Goal: Check status: Check status

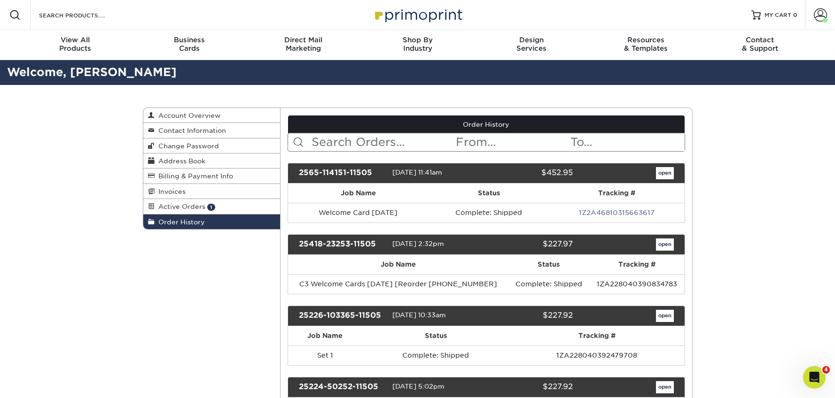
click at [400, 139] on input "text" at bounding box center [383, 142] width 144 height 18
type input "business"
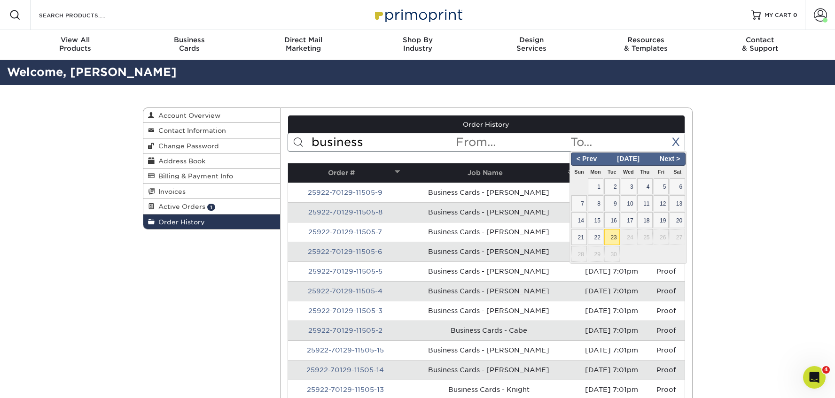
click at [571, 141] on input "text" at bounding box center [627, 142] width 115 height 18
click at [422, 151] on input "business" at bounding box center [383, 142] width 144 height 18
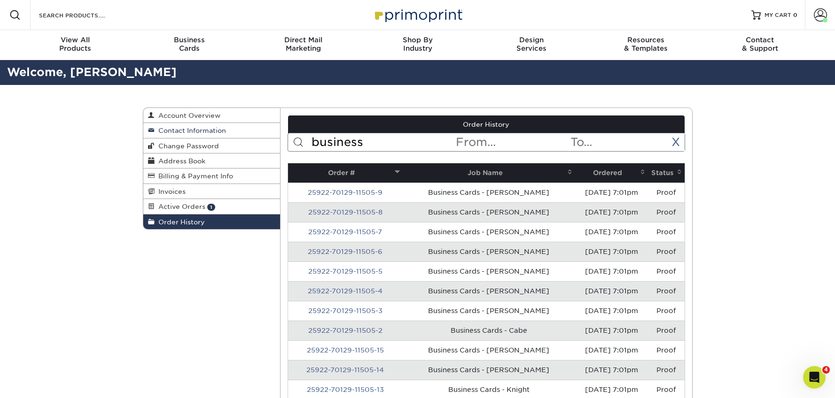
drag, startPoint x: 375, startPoint y: 148, endPoint x: 265, endPoint y: 137, distance: 111.0
click at [265, 108] on div "Order History Account Overview Contact Information Change Password Address Book…" at bounding box center [418, 108] width 550 height 0
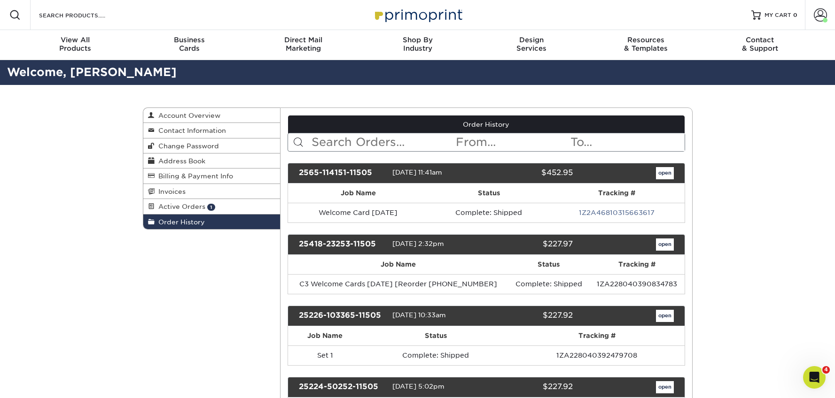
click at [183, 224] on span "Order History" at bounding box center [180, 223] width 50 height 8
click at [302, 144] on span at bounding box center [298, 142] width 11 height 11
click at [334, 141] on input "text" at bounding box center [383, 142] width 144 height 18
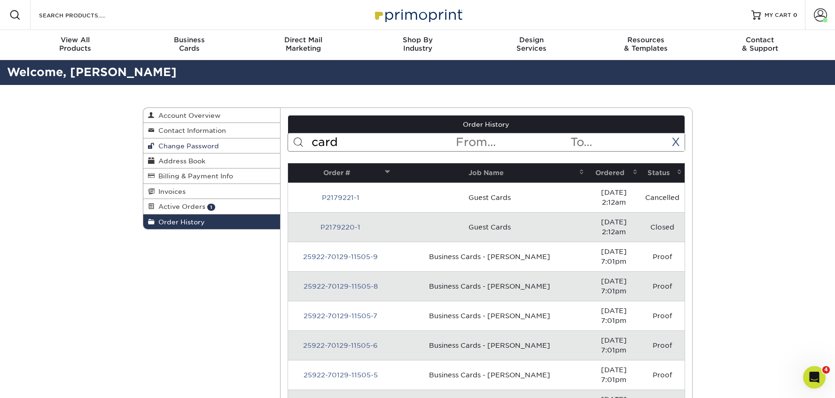
drag, startPoint x: 338, startPoint y: 138, endPoint x: 274, endPoint y: 140, distance: 63.9
click at [274, 108] on div "Order History Account Overview Contact Information Change Password Address Book…" at bounding box center [418, 108] width 550 height 0
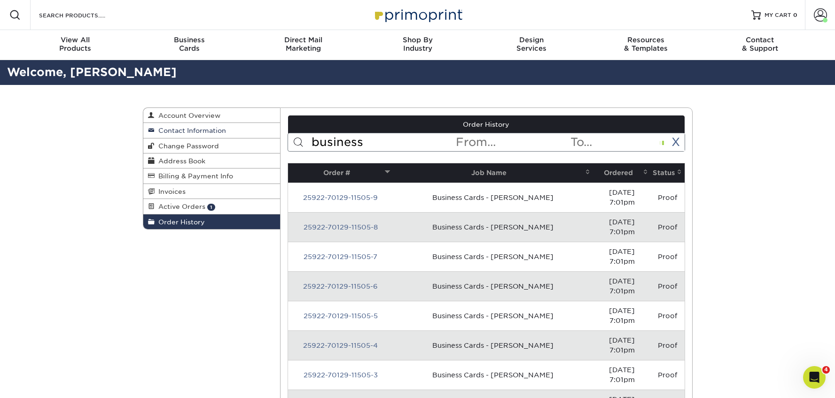
type input "business"
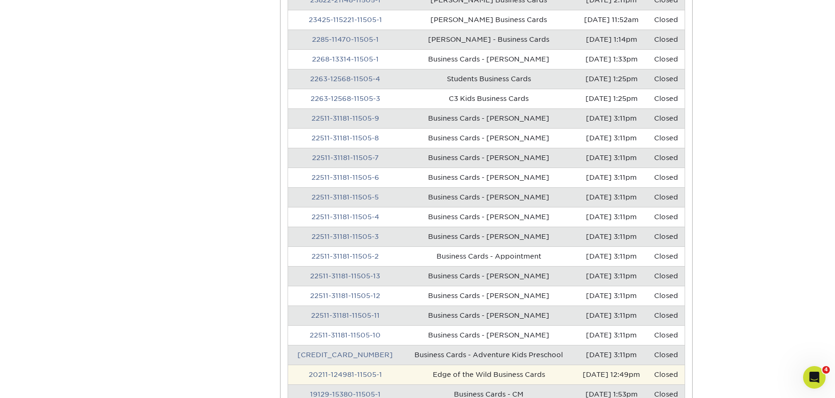
scroll to position [572, 0]
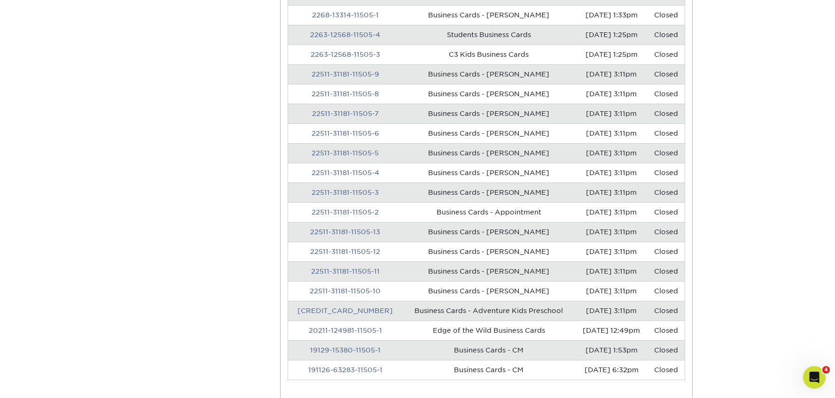
click at [490, 312] on td "Business Cards - Adventure Kids Preschool" at bounding box center [489, 311] width 172 height 20
click at [332, 312] on link "[CREDIT_CARD_NUMBER]" at bounding box center [344, 311] width 95 height 8
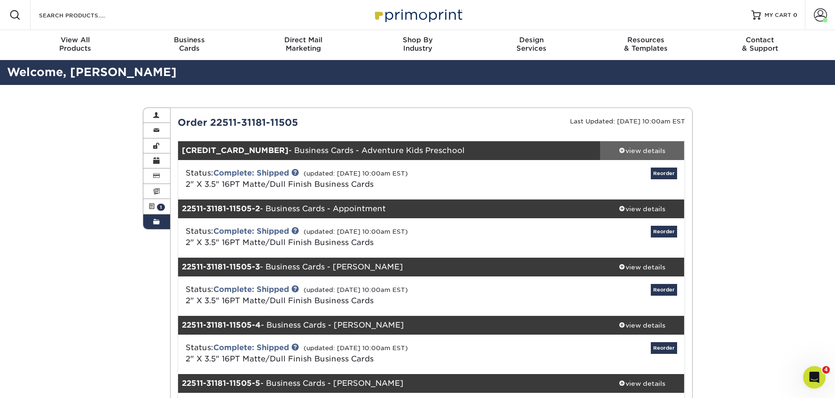
click at [640, 156] on link "view details" at bounding box center [642, 150] width 85 height 19
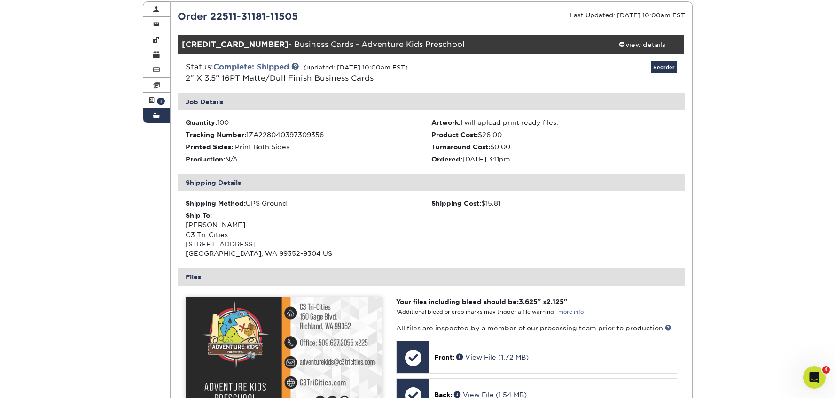
scroll to position [312, 0]
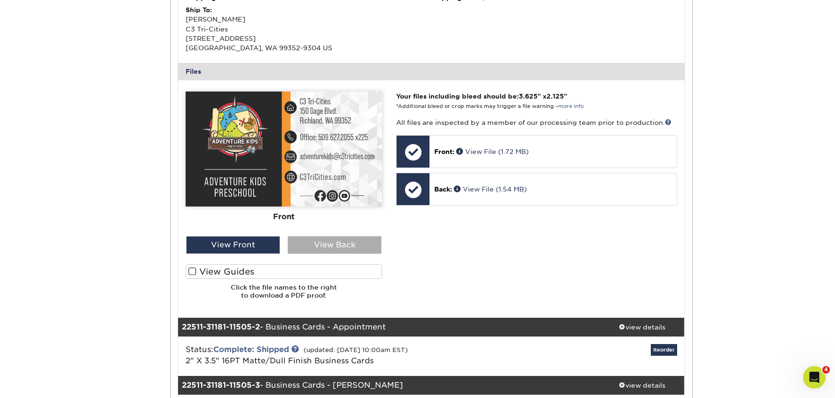
click at [325, 241] on div "View Back" at bounding box center [335, 245] width 94 height 18
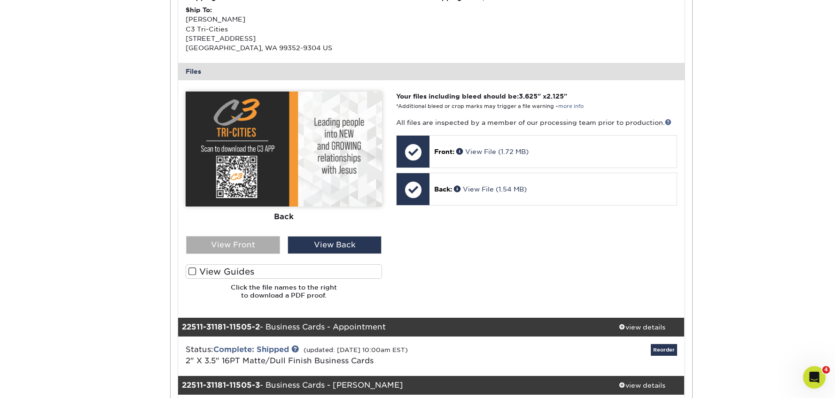
click at [256, 247] on div "View Front" at bounding box center [233, 245] width 94 height 18
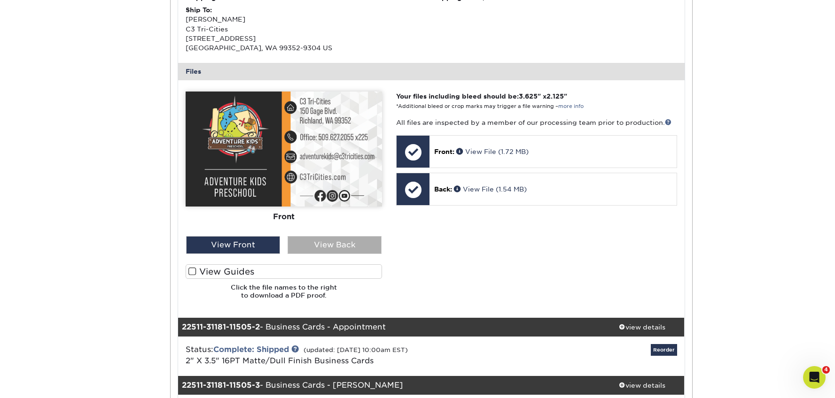
click at [317, 245] on div "View Back" at bounding box center [335, 245] width 94 height 18
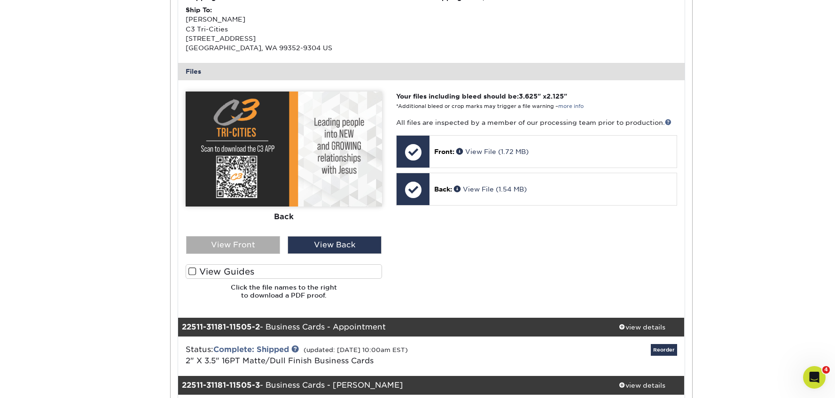
click at [245, 239] on div "View Front" at bounding box center [233, 245] width 94 height 18
